Goal: Transaction & Acquisition: Purchase product/service

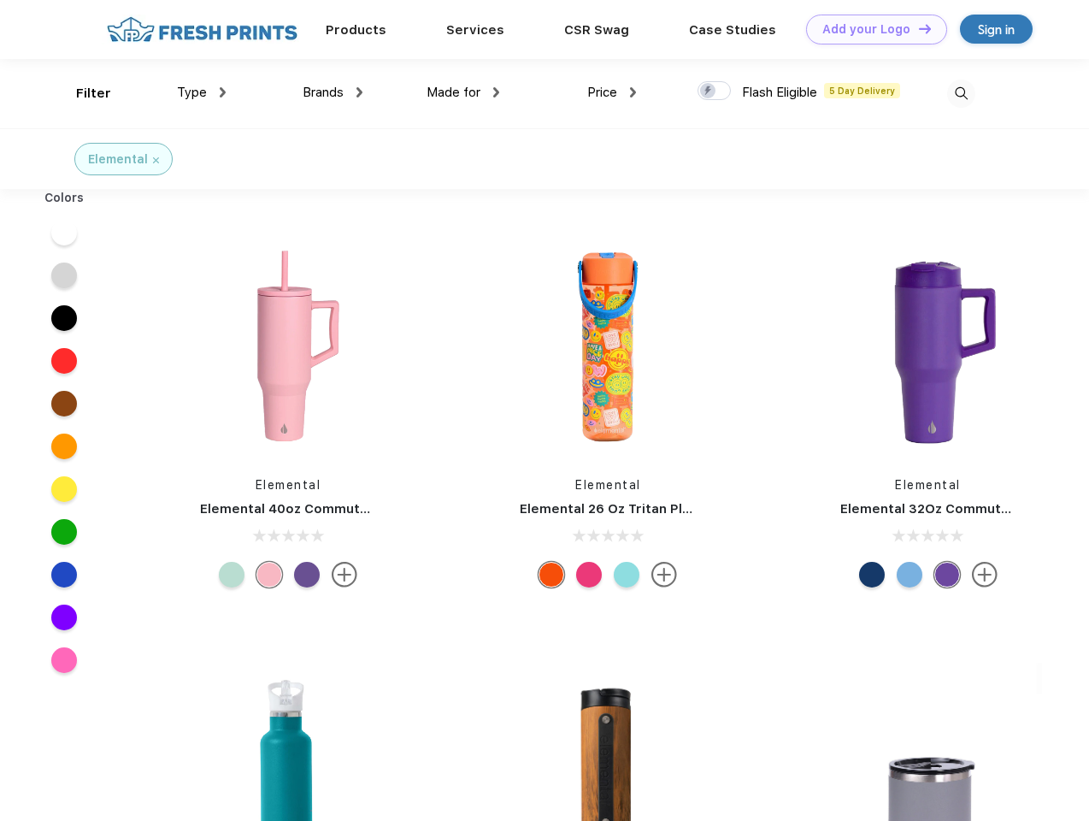
click at [870, 29] on link "Add your Logo Design Tool" at bounding box center [876, 30] width 141 height 30
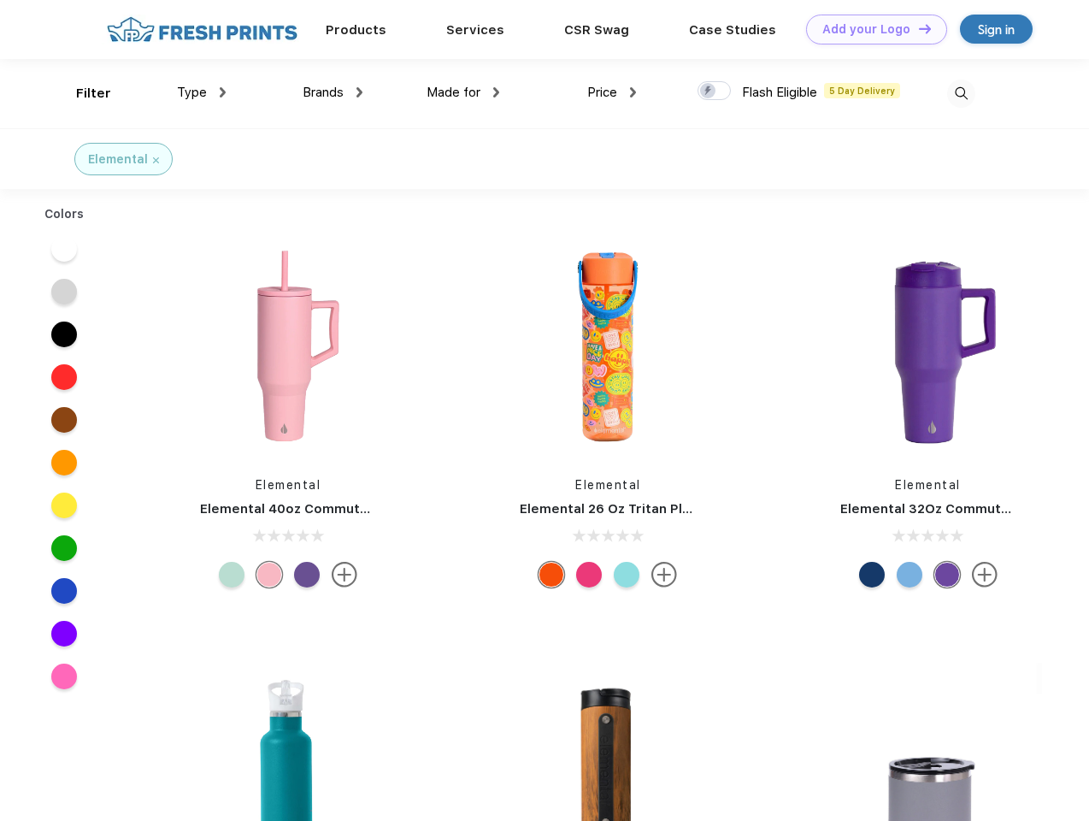
click at [0, 0] on div "Design Tool" at bounding box center [0, 0] width 0 height 0
click at [917, 28] on link "Add your Logo Design Tool" at bounding box center [876, 30] width 141 height 30
click at [82, 93] on div "Filter" at bounding box center [93, 94] width 35 height 20
click at [202, 92] on span "Type" at bounding box center [192, 92] width 30 height 15
click at [332, 92] on span "Brands" at bounding box center [323, 92] width 41 height 15
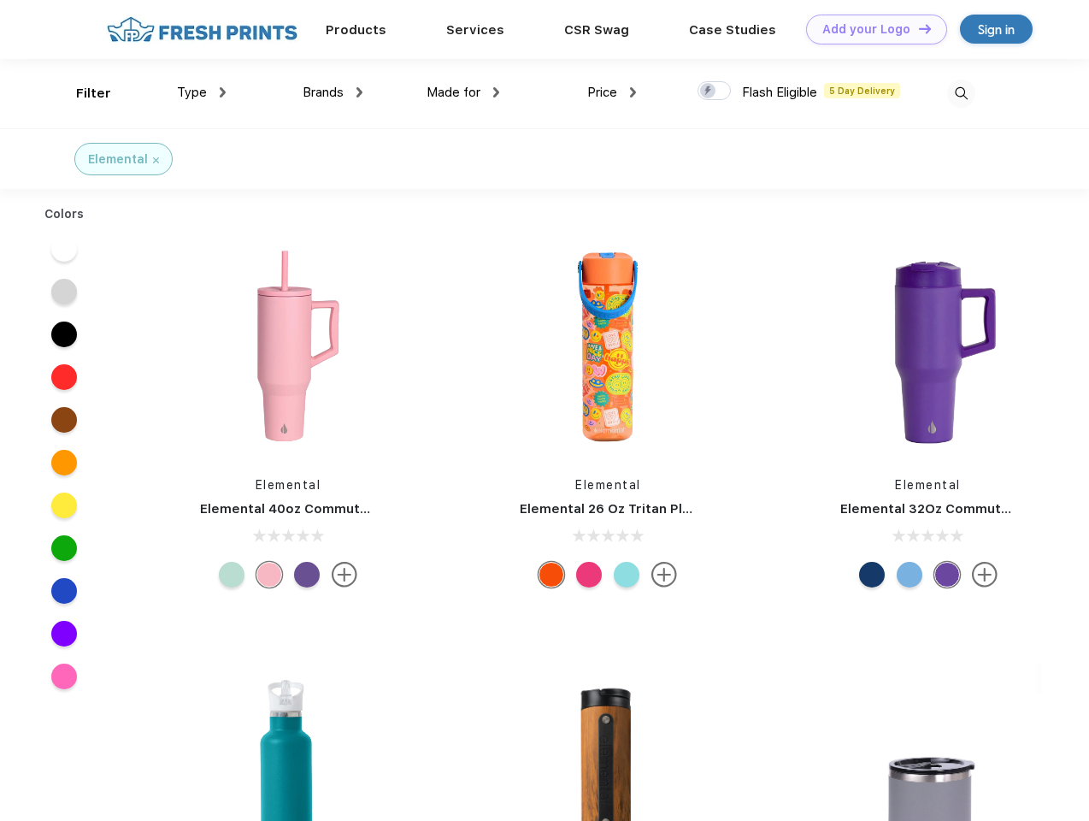
click at [463, 92] on span "Made for" at bounding box center [453, 92] width 54 height 15
click at [612, 92] on span "Price" at bounding box center [602, 92] width 30 height 15
click at [715, 91] on div at bounding box center [713, 90] width 33 height 19
click at [709, 91] on input "checkbox" at bounding box center [702, 85] width 11 height 11
click at [961, 93] on img at bounding box center [961, 93] width 28 height 28
